Goal: Complete application form

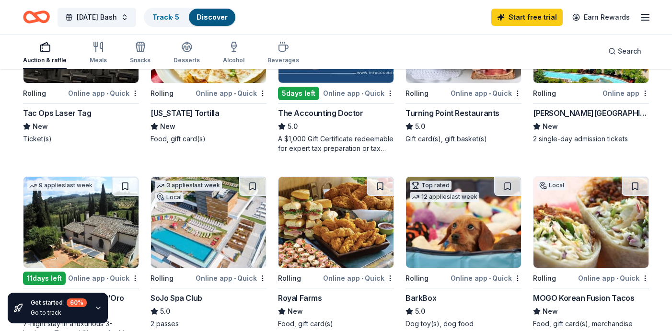
scroll to position [186, 0]
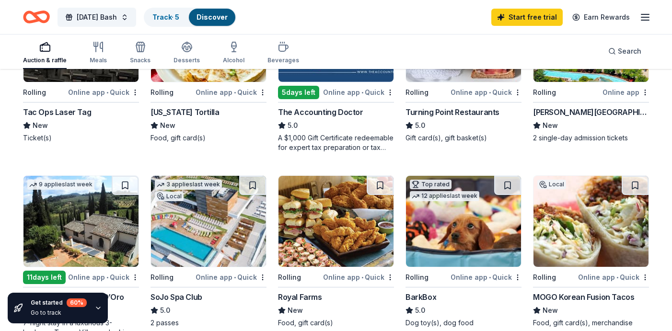
click at [480, 111] on div "Turning Point Restaurants" at bounding box center [453, 112] width 94 height 12
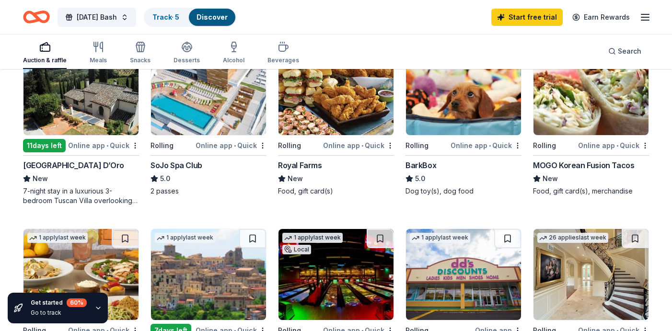
scroll to position [330, 0]
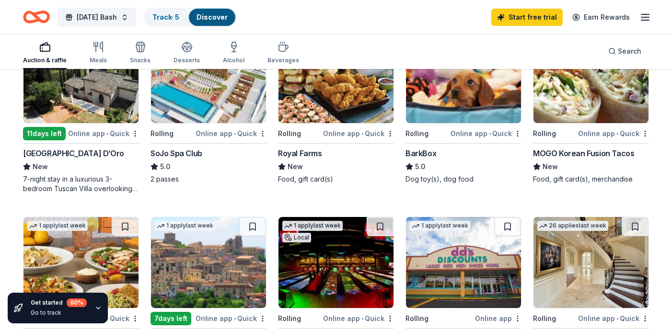
click at [460, 96] on img at bounding box center [463, 77] width 115 height 91
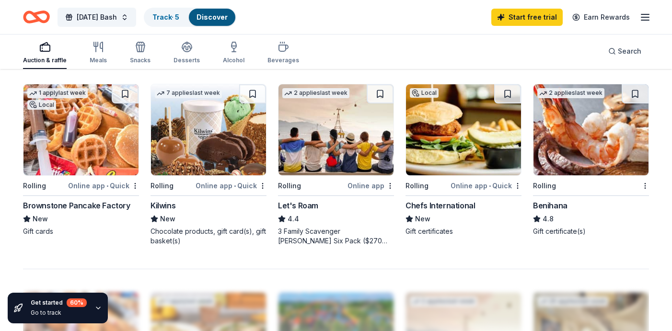
scroll to position [661, 0]
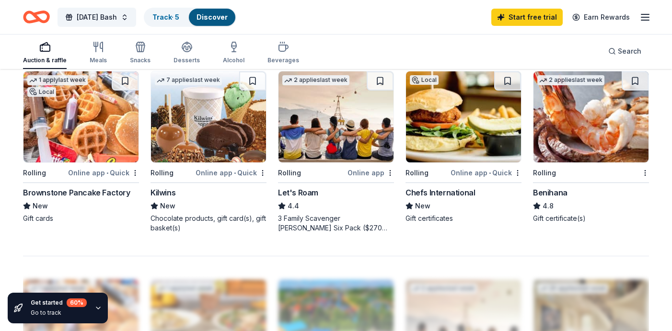
click at [74, 192] on div "Brownstone Pancake Factory" at bounding box center [76, 193] width 107 height 12
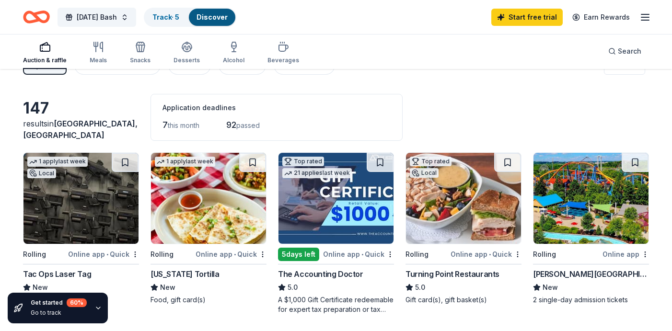
scroll to position [0, 0]
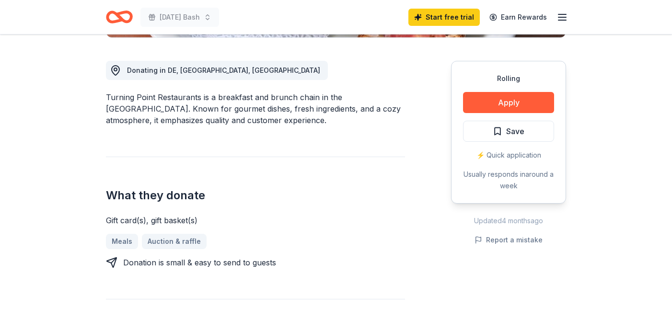
scroll to position [259, 0]
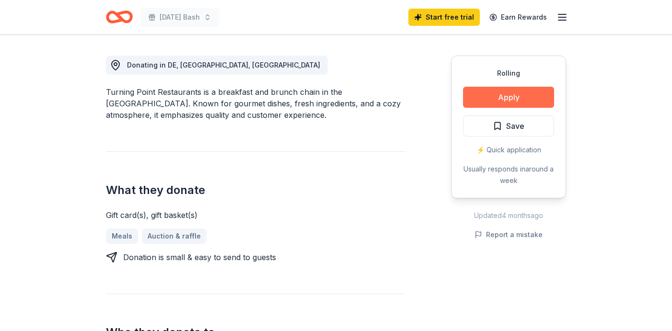
click at [510, 92] on button "Apply" at bounding box center [508, 97] width 91 height 21
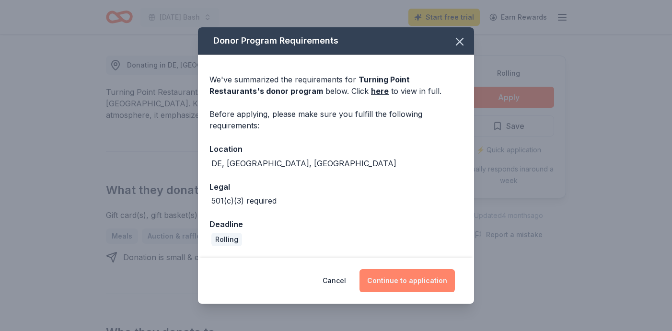
click at [412, 282] on button "Continue to application" at bounding box center [407, 281] width 95 height 23
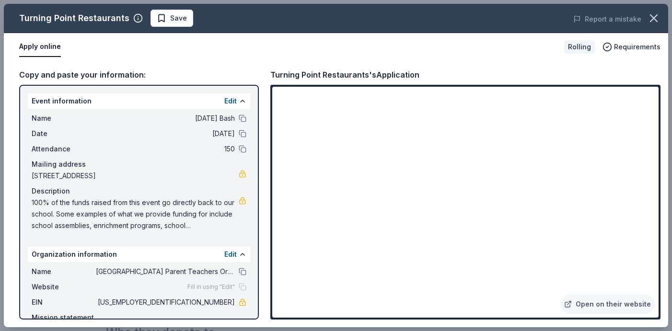
scroll to position [51, 0]
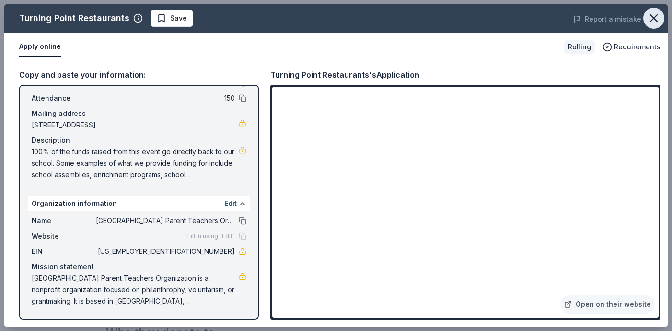
click at [651, 19] on icon "button" at bounding box center [654, 18] width 13 height 13
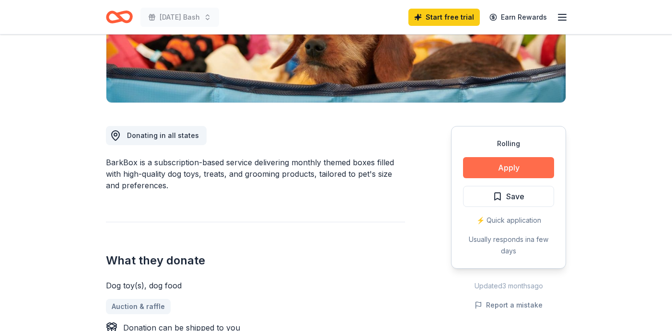
scroll to position [192, 0]
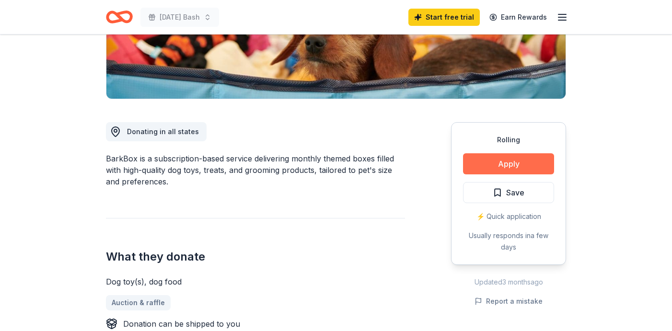
click at [510, 167] on button "Apply" at bounding box center [508, 163] width 91 height 21
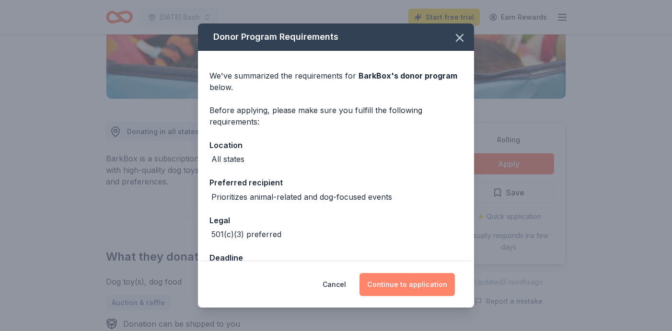
click at [413, 281] on button "Continue to application" at bounding box center [407, 284] width 95 height 23
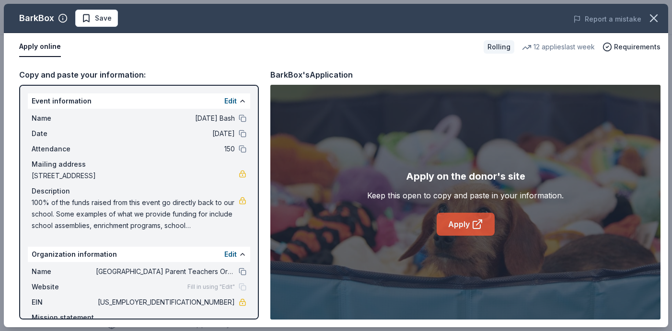
click at [468, 226] on link "Apply" at bounding box center [466, 224] width 58 height 23
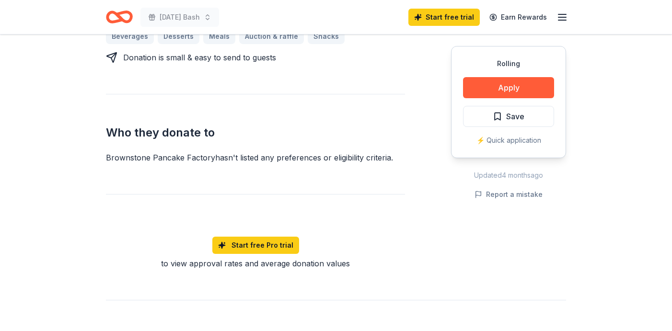
scroll to position [556, 0]
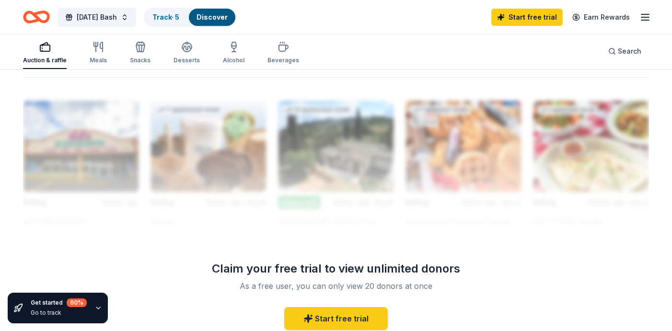
scroll to position [844, 0]
